Goal: Communication & Community: Answer question/provide support

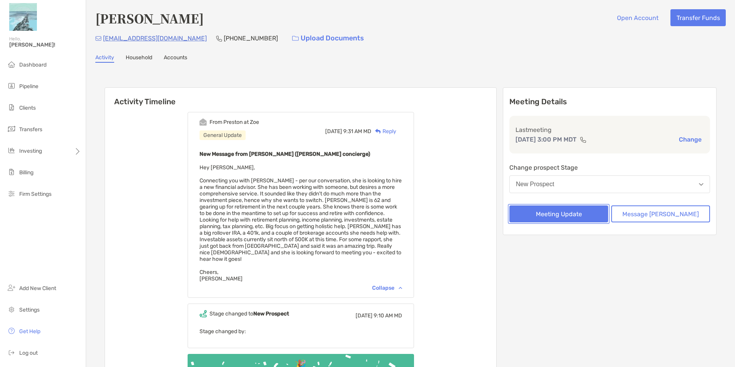
click at [588, 212] on button "Meeting Update" at bounding box center [558, 213] width 99 height 17
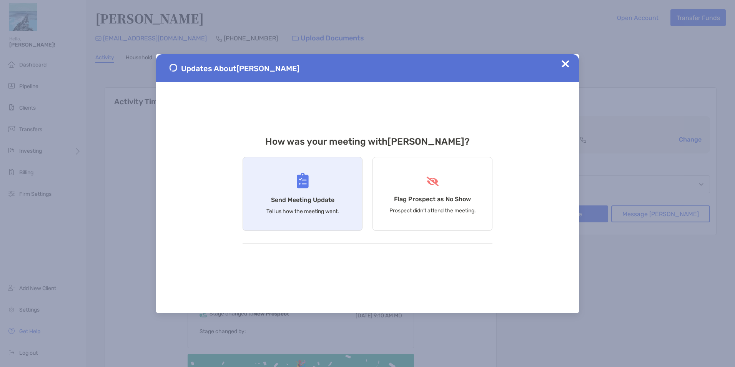
click at [307, 180] on img at bounding box center [303, 181] width 12 height 16
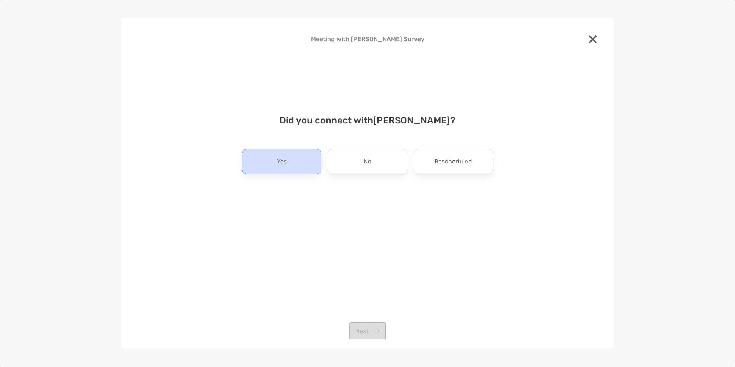
click at [278, 161] on p "Yes" at bounding box center [282, 161] width 10 height 12
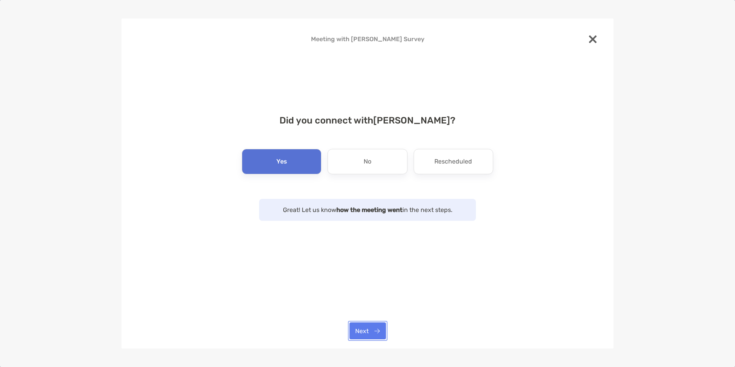
click at [372, 331] on button "Next" at bounding box center [367, 330] width 37 height 17
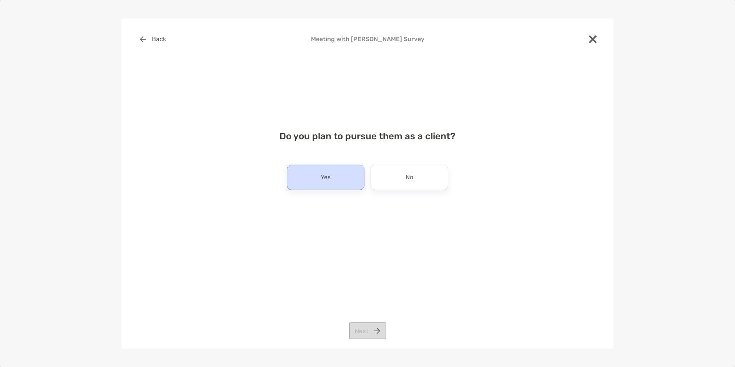
click at [344, 180] on div "Yes" at bounding box center [326, 176] width 78 height 25
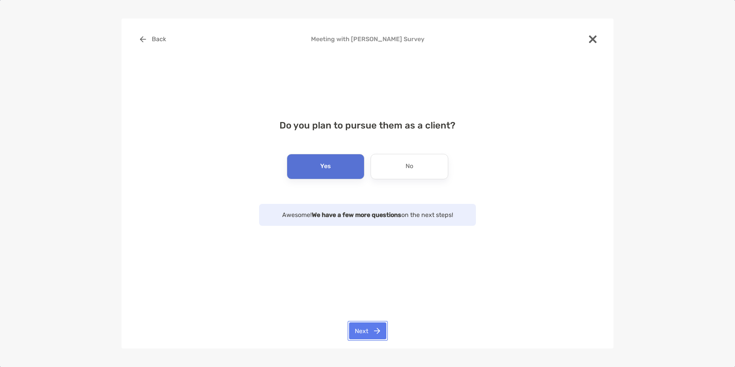
click at [365, 327] on button "Next" at bounding box center [367, 330] width 37 height 17
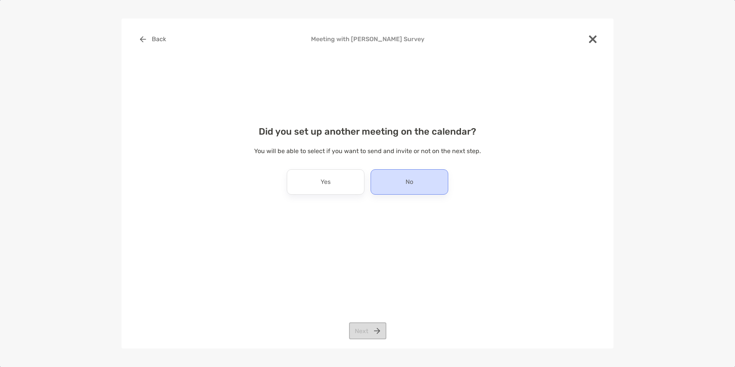
click at [386, 188] on div "No" at bounding box center [409, 181] width 78 height 25
click at [355, 330] on button "Next" at bounding box center [367, 330] width 37 height 17
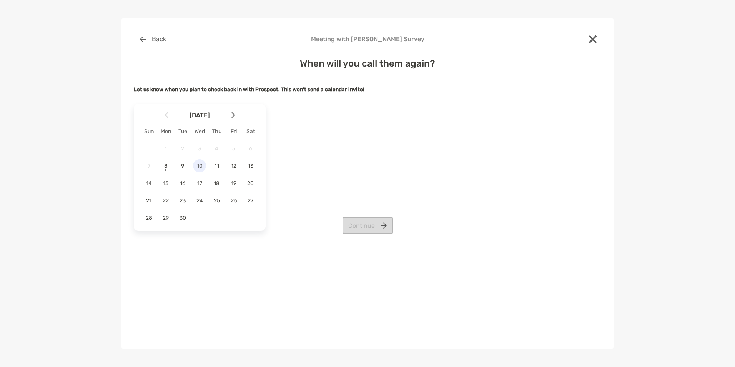
click at [200, 165] on span "10" at bounding box center [199, 166] width 13 height 7
click at [376, 229] on button "Continue" at bounding box center [367, 225] width 50 height 17
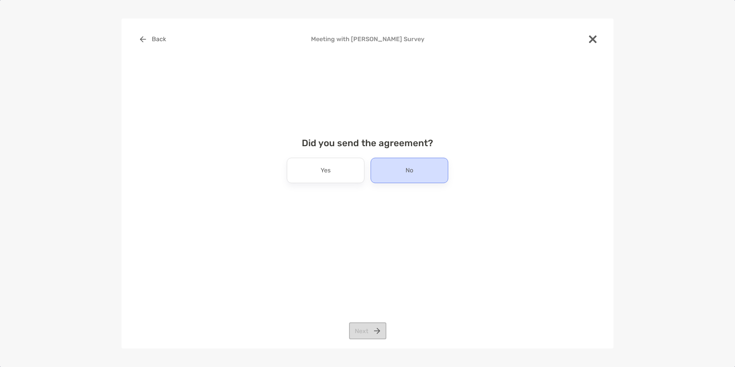
click at [403, 172] on div "No" at bounding box center [409, 170] width 78 height 25
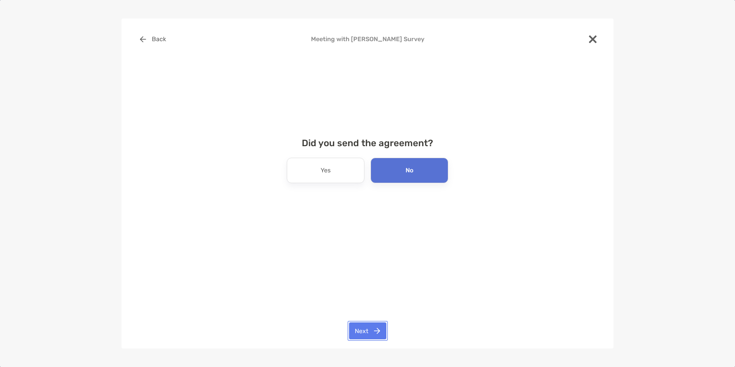
click at [363, 328] on button "Next" at bounding box center [367, 330] width 37 height 17
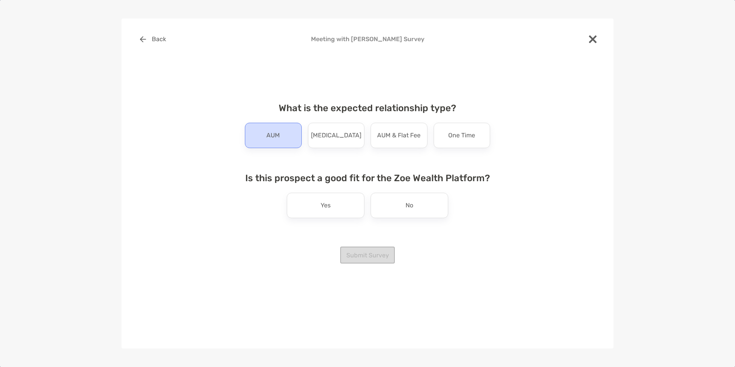
click at [274, 138] on p "AUM" at bounding box center [272, 135] width 13 height 12
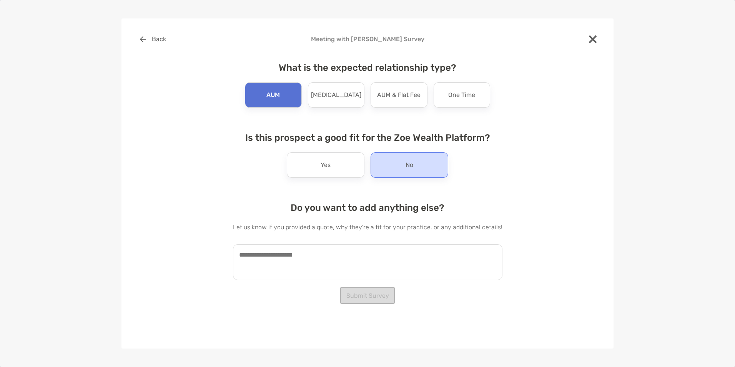
click at [433, 163] on div "No" at bounding box center [409, 164] width 78 height 25
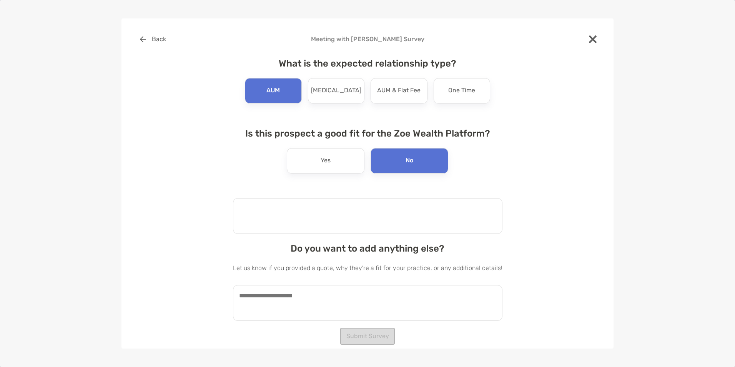
click at [387, 217] on textarea at bounding box center [367, 216] width 269 height 36
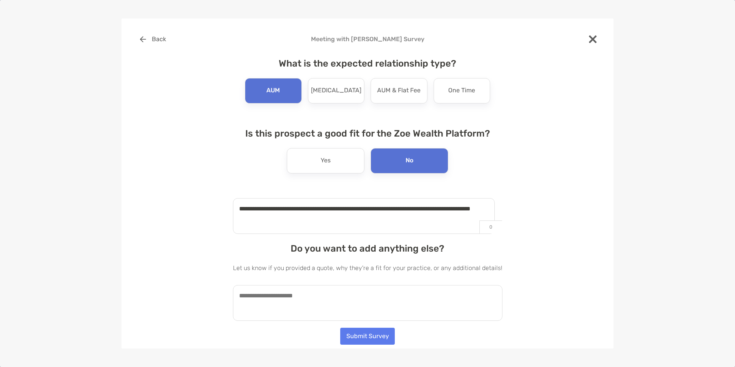
type textarea "**********"
click at [378, 287] on textarea at bounding box center [367, 303] width 269 height 36
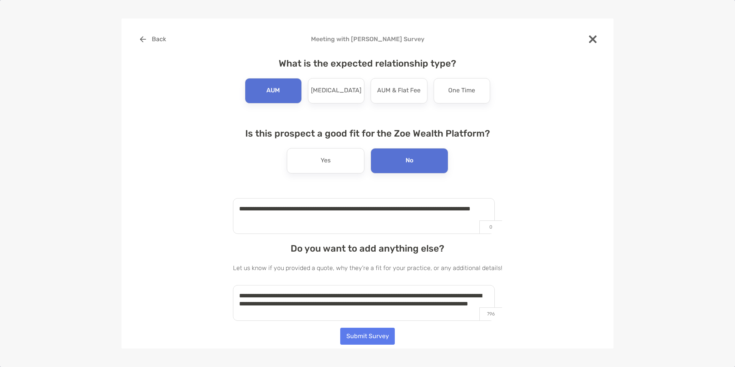
click at [337, 313] on textarea "**********" at bounding box center [364, 303] width 262 height 36
type textarea "**********"
click at [355, 339] on button "Submit Survey" at bounding box center [367, 335] width 55 height 17
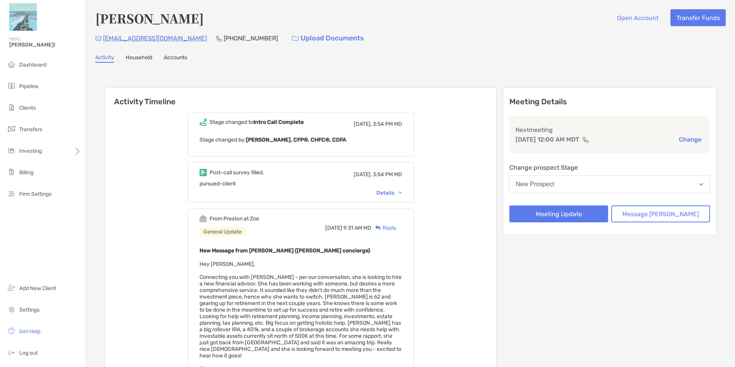
click at [455, 209] on div "Stage changed to Intro Call Complete [DATE], 3:54 PM MD Stage changed by: [PERS…" at bounding box center [300, 305] width 391 height 398
click at [495, 106] on h6 "Activity Timeline" at bounding box center [300, 97] width 391 height 18
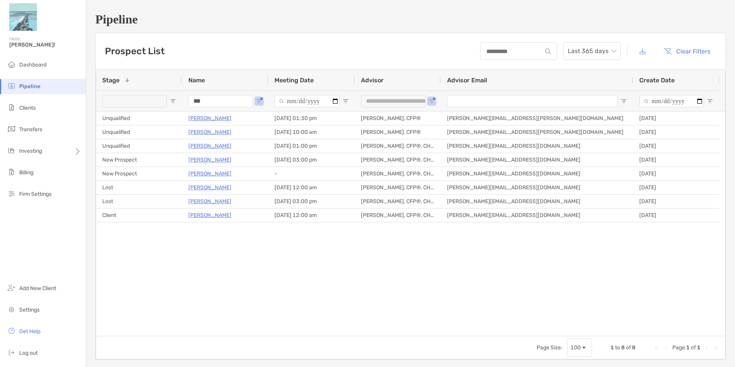
click at [229, 100] on input "***" at bounding box center [220, 101] width 65 height 12
type input "*"
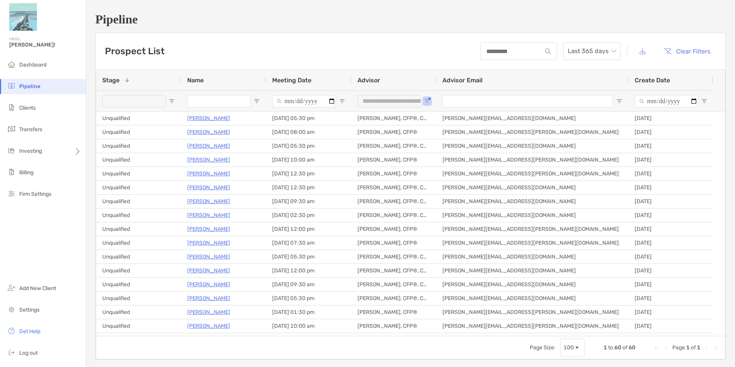
click at [171, 101] on span "Open Filter Menu" at bounding box center [172, 101] width 6 height 6
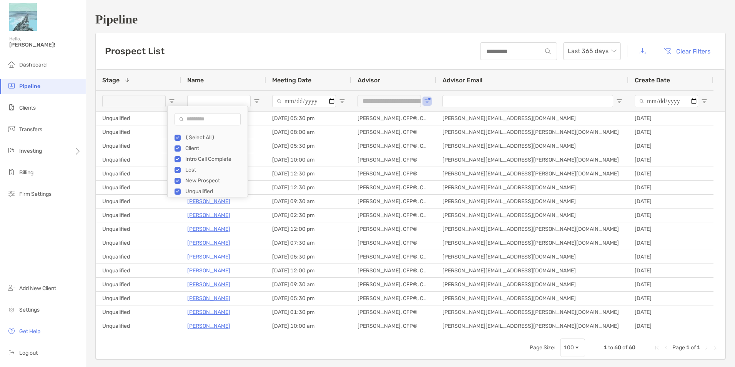
type input "***"
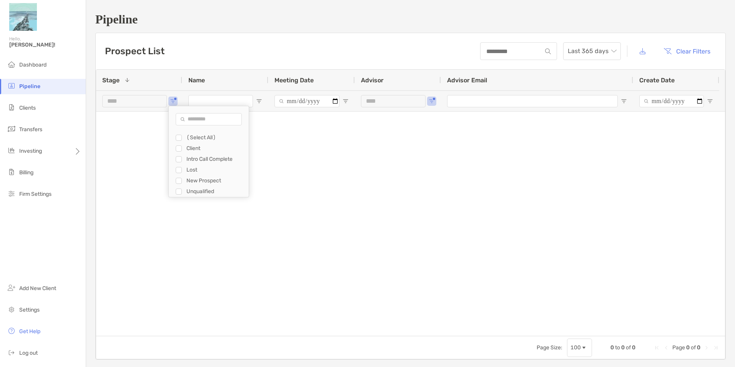
type input "**********"
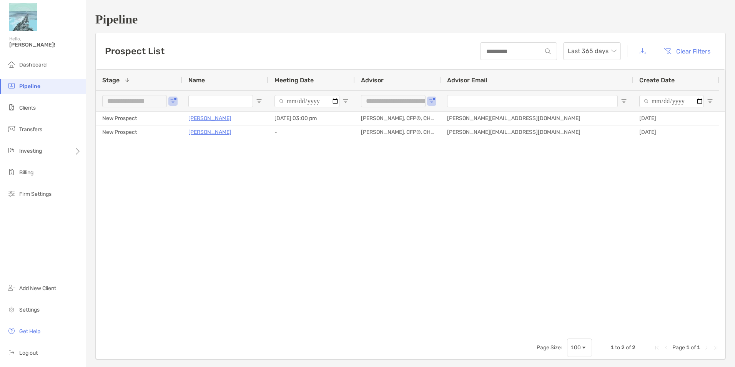
click at [366, 198] on div "New Prospect Marie Maes 09/08/2025 - 03:00 pm Madeline Barconi, CFP®, CHFC®, CD…" at bounding box center [410, 223] width 629 height 224
click at [173, 98] on button "Open Filter Menu" at bounding box center [173, 101] width 6 height 6
type input "**********"
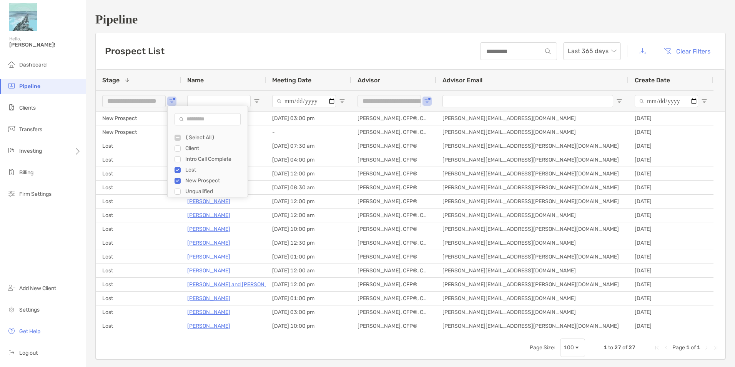
click at [249, 46] on div "Prospect List Last 365 days Clear Filters" at bounding box center [410, 51] width 629 height 36
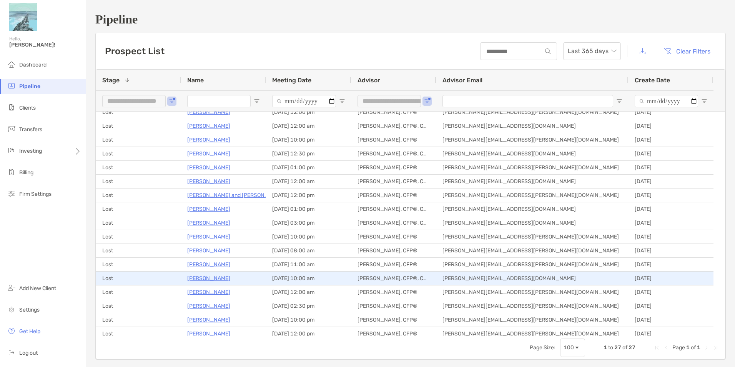
scroll to position [115, 0]
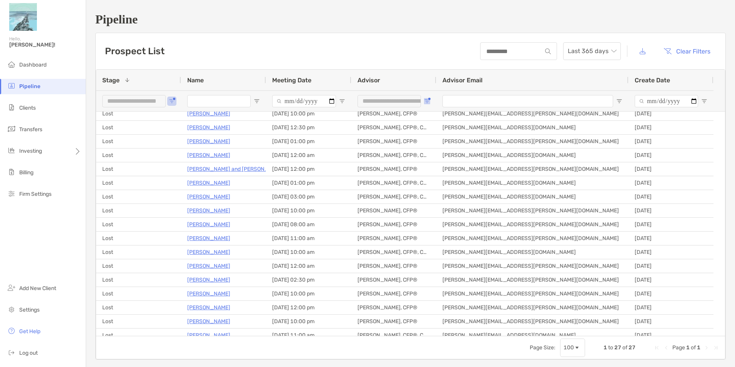
click at [429, 102] on span "Open Filter Menu" at bounding box center [427, 101] width 6 height 6
type input "**********"
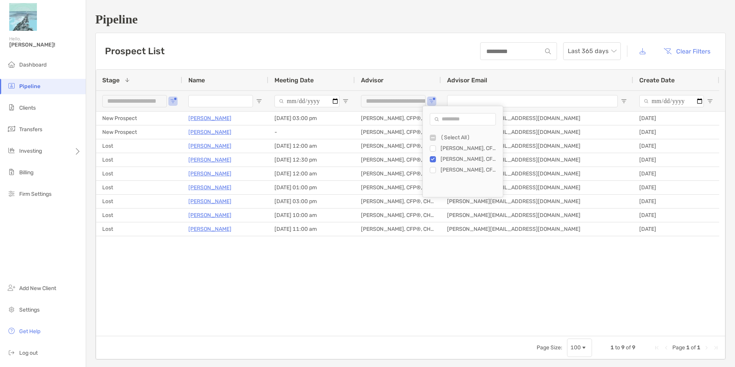
scroll to position [0, 0]
click at [377, 292] on div "New Prospect Marie Maes 09/08/2025 - 03:00 pm Madeline Barconi, CFP®, CHFC®, CD…" at bounding box center [410, 223] width 629 height 224
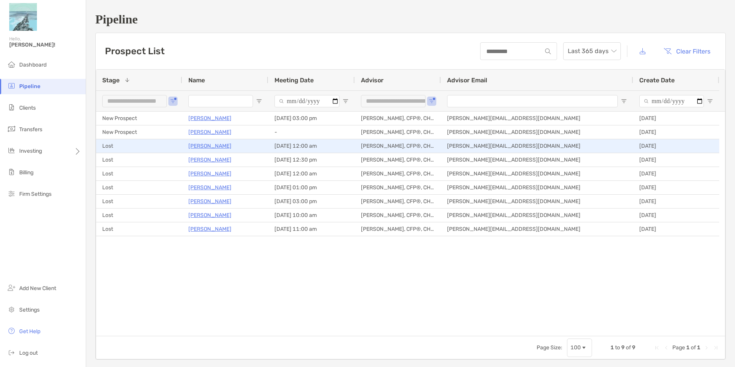
drag, startPoint x: 227, startPoint y: 146, endPoint x: 221, endPoint y: 258, distance: 112.0
click at [221, 258] on div "New Prospect Marie Maes 09/08/2025 - 03:00 pm Madeline Barconi, CFP®, CHFC®, CD…" at bounding box center [410, 223] width 629 height 224
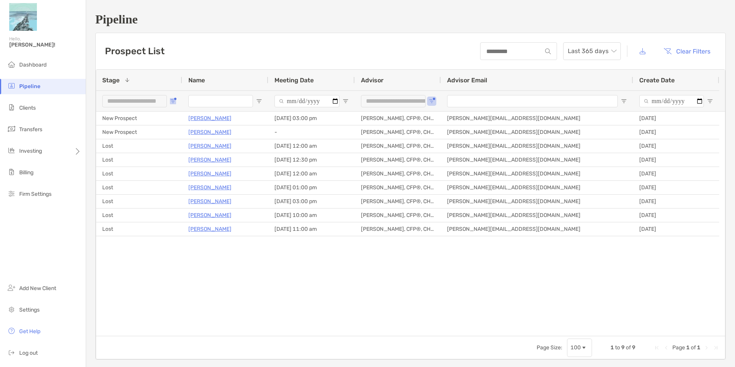
click at [176, 99] on button "Open Filter Menu" at bounding box center [173, 101] width 6 height 6
type input "**********"
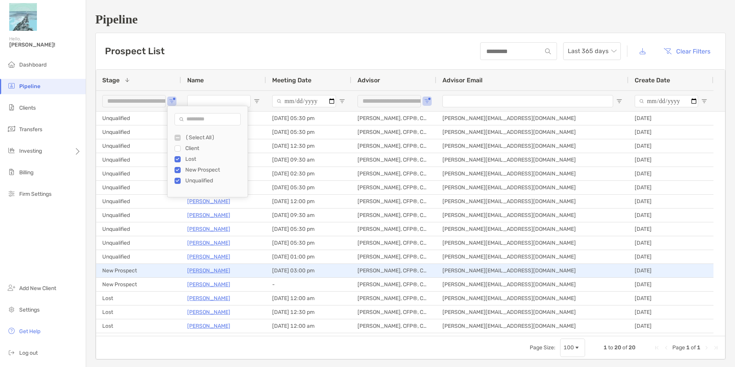
click at [251, 275] on div "[PERSON_NAME]" at bounding box center [223, 270] width 73 height 13
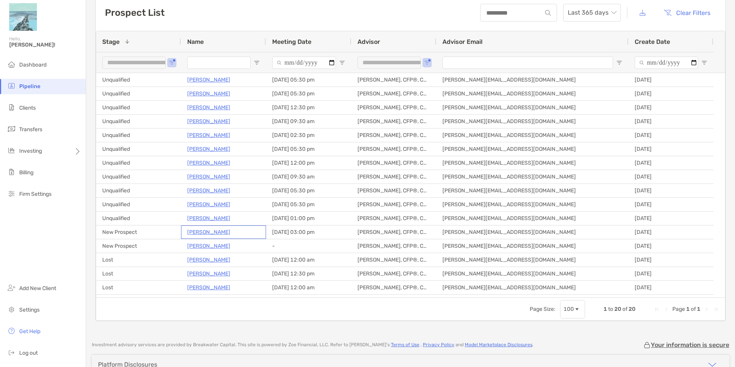
scroll to position [38, 0]
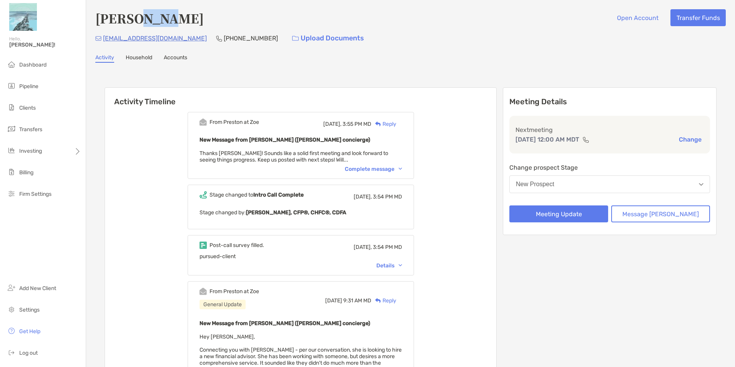
drag, startPoint x: 141, startPoint y: 20, endPoint x: 206, endPoint y: 21, distance: 65.0
click at [206, 21] on div "Marie Maes Open Account Transfer Funds" at bounding box center [410, 18] width 630 height 18
copy h4 "Maes"
drag, startPoint x: 188, startPoint y: 42, endPoint x: 104, endPoint y: 46, distance: 83.5
click at [104, 46] on div "antoinettemaes@yahoo.com (303) 588-1476 Upload Documents" at bounding box center [410, 38] width 630 height 17
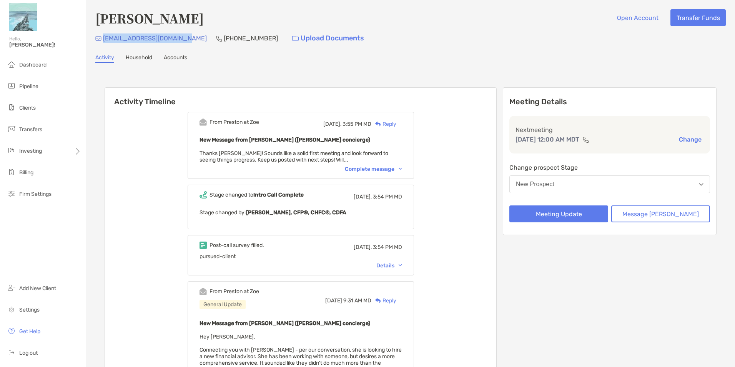
copy p "[EMAIL_ADDRESS][DOMAIN_NAME]"
click at [375, 169] on div "Complete message" at bounding box center [373, 169] width 57 height 7
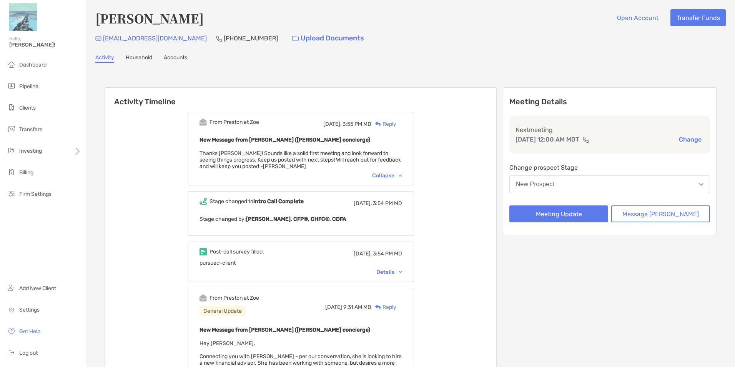
click at [395, 125] on div "Reply" at bounding box center [383, 124] width 25 height 8
